Goal: Find specific page/section: Find specific page/section

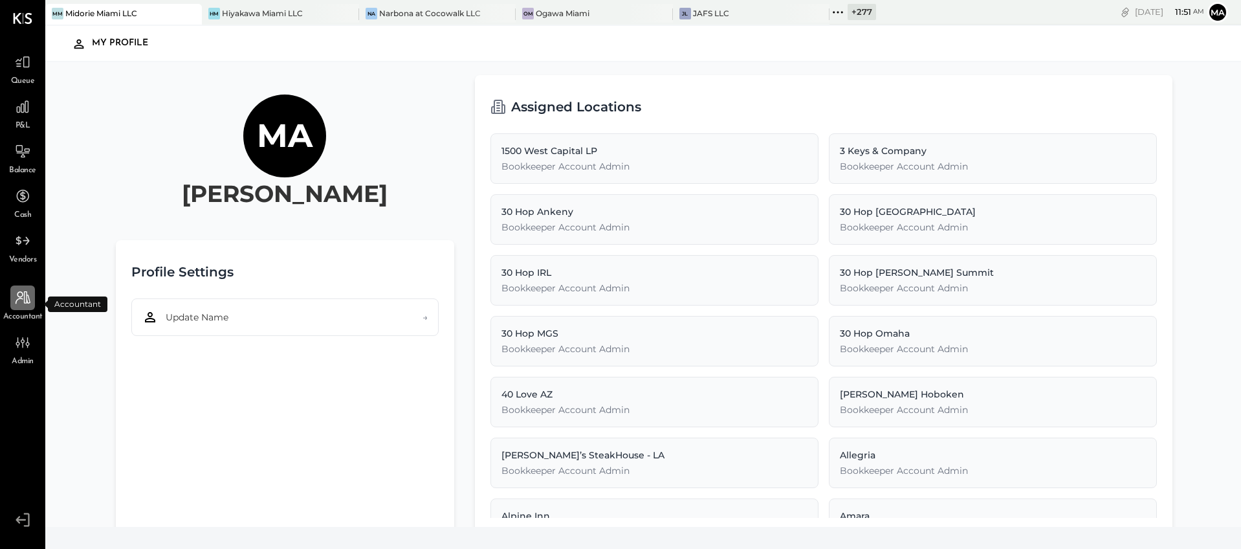
click at [25, 302] on icon at bounding box center [23, 297] width 15 height 13
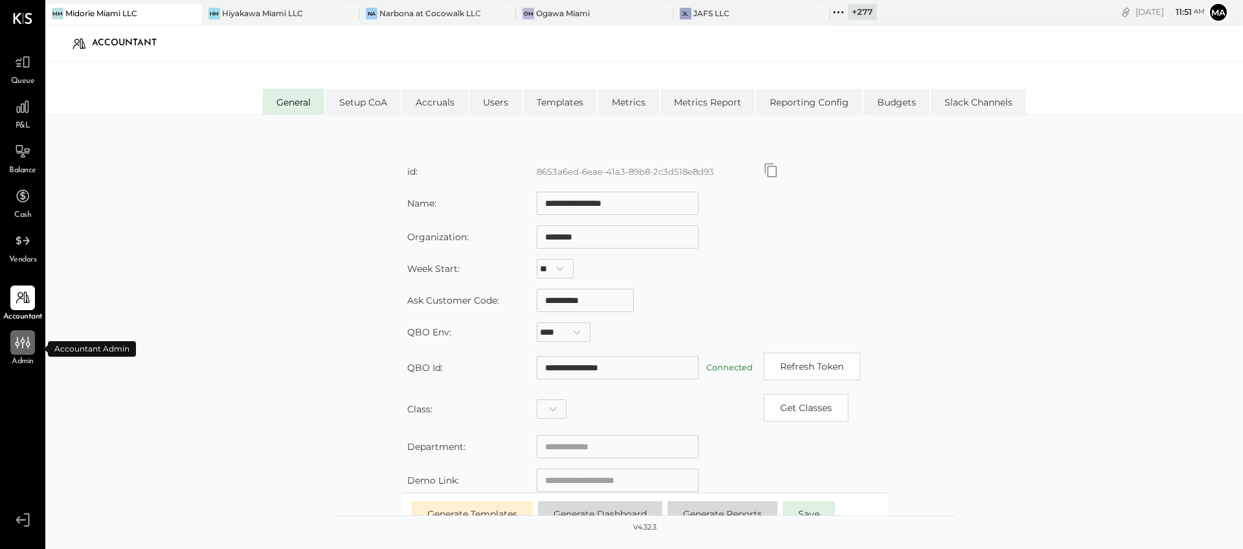
click at [25, 345] on icon at bounding box center [22, 342] width 17 height 17
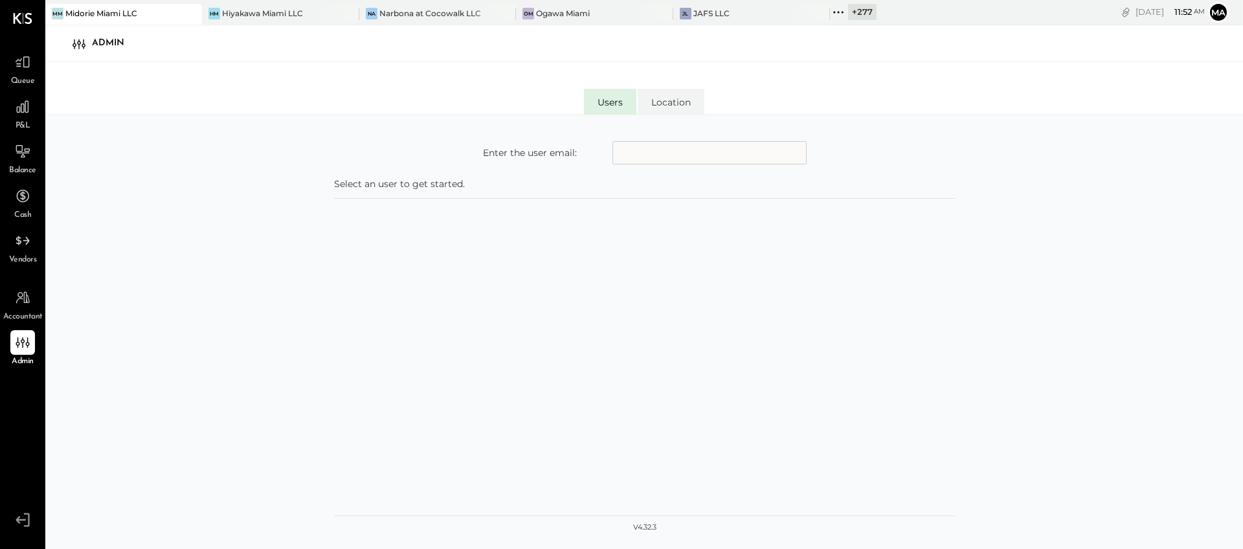
click at [831, 13] on icon at bounding box center [838, 12] width 17 height 17
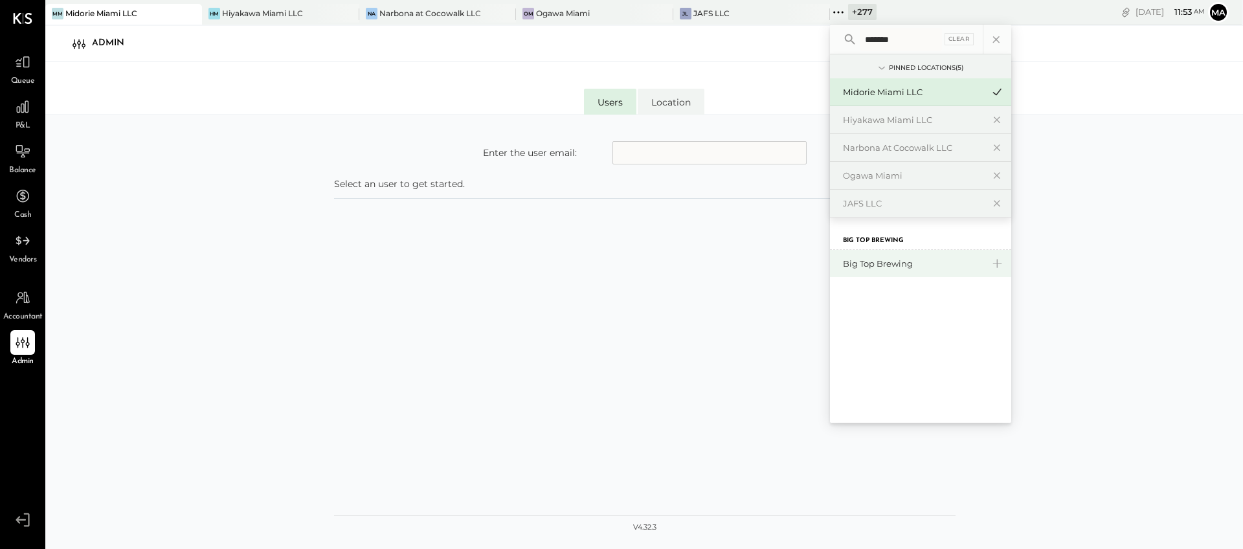
type input "*******"
click at [869, 259] on div "Big Top Brewing" at bounding box center [913, 264] width 140 height 12
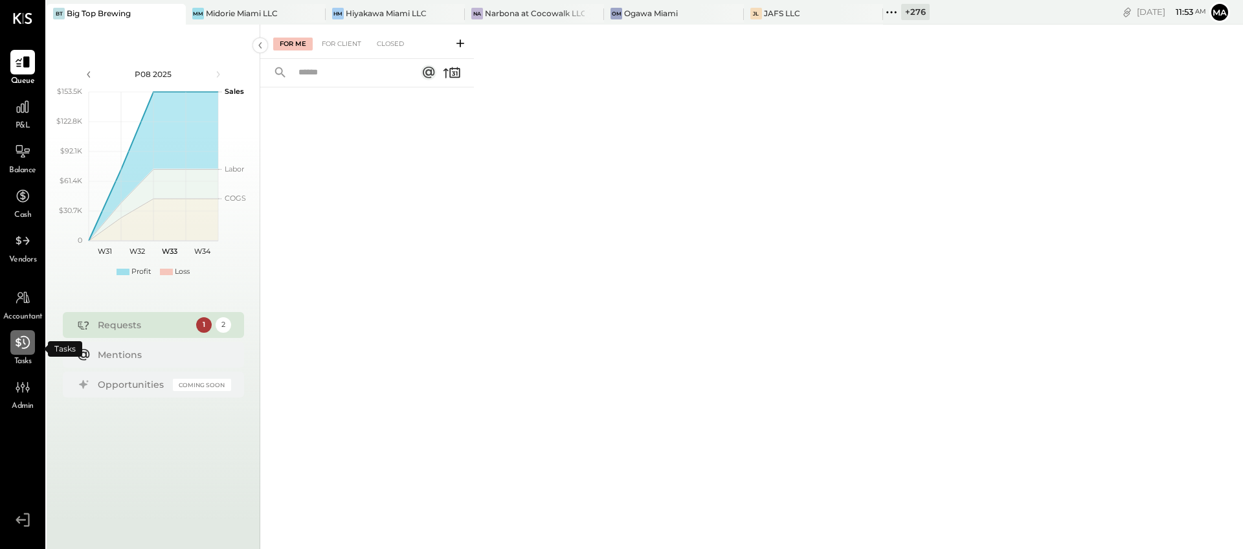
click at [19, 343] on icon at bounding box center [23, 342] width 14 height 13
click at [132, 16] on div "BT Big Top Brewing" at bounding box center [107, 14] width 120 height 12
drag, startPoint x: 114, startPoint y: 12, endPoint x: 239, endPoint y: 18, distance: 125.1
click at [326, 14] on div "BT Big Top Brewing MM Midorie Miami LLC HM Hiyakawa Miami LLC Na Narbona at Coc…" at bounding box center [488, 12] width 883 height 25
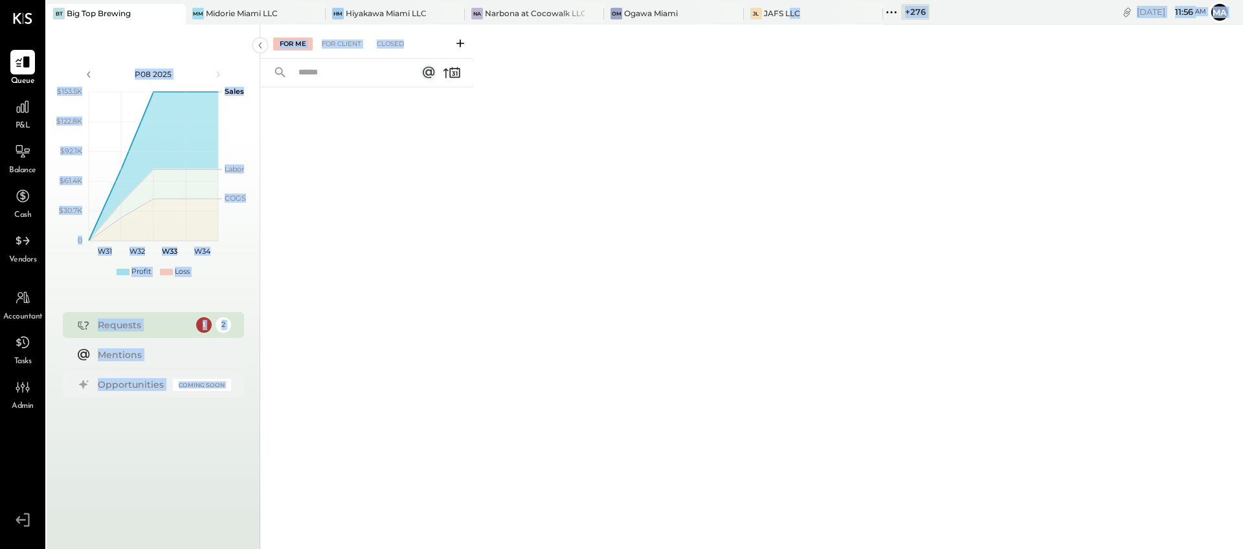
drag, startPoint x: 782, startPoint y: 12, endPoint x: 534, endPoint y: 32, distance: 249.4
click at [533, 33] on div "BT Big Top Brewing MM Midorie Miami LLC HM Hiyakawa Miami LLC Na Narbona at Coc…" at bounding box center [645, 274] width 1196 height 549
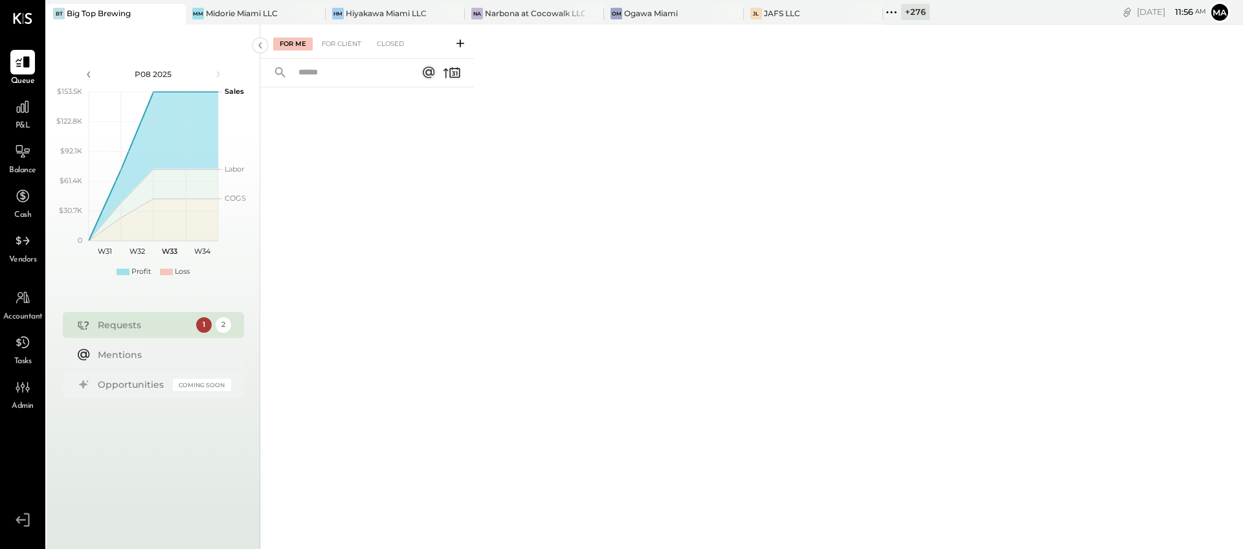
click at [700, 102] on div "For Me For Client Closed" at bounding box center [751, 285] width 982 height 520
